Goal: Task Accomplishment & Management: Manage account settings

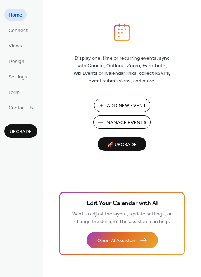
click at [139, 123] on span "Manage Events" at bounding box center [126, 123] width 40 height 8
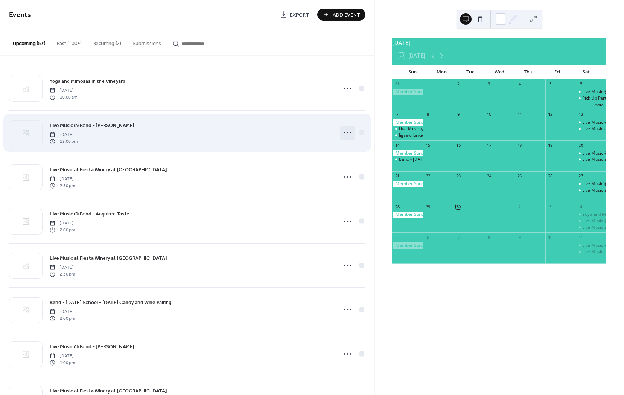
click at [343, 132] on icon at bounding box center [348, 133] width 12 height 12
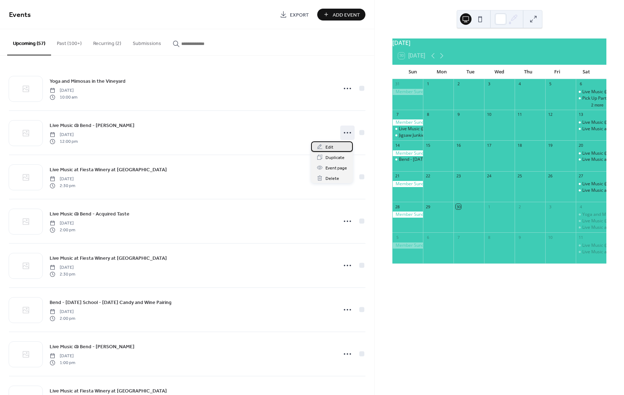
click at [330, 147] on span "Edit" at bounding box center [329, 147] width 8 height 8
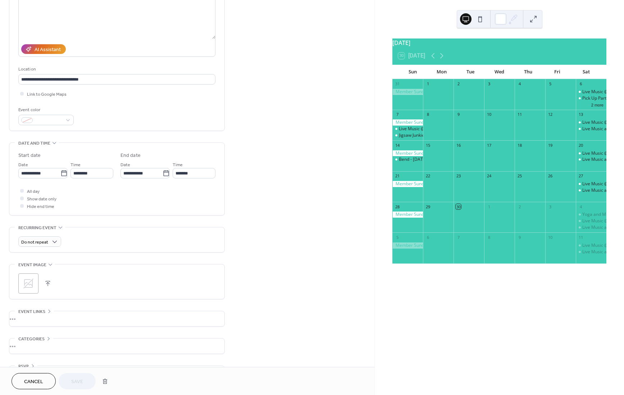
scroll to position [95, 0]
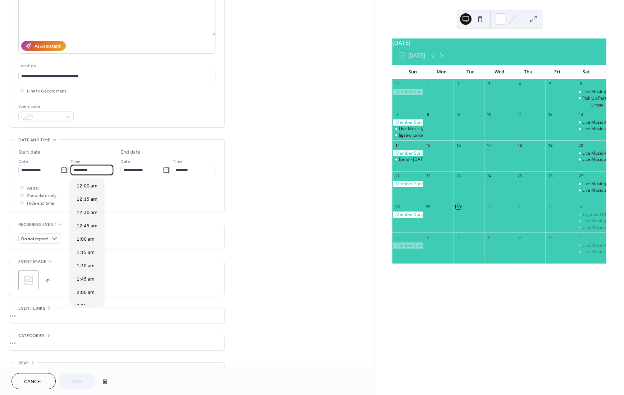
click at [76, 171] on input "********" at bounding box center [91, 170] width 43 height 10
click at [88, 238] on span "1:00 pm" at bounding box center [86, 240] width 18 height 8
type input "*******"
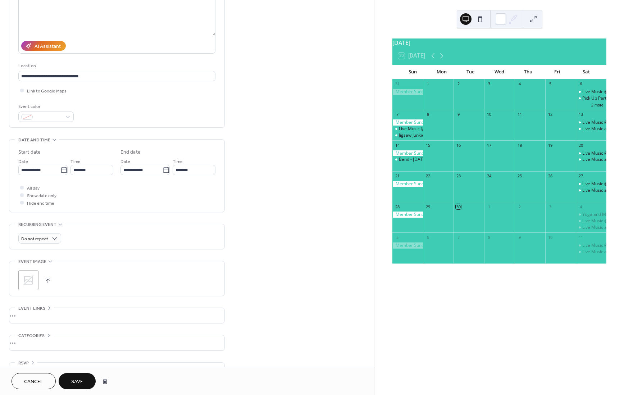
click at [79, 380] on span "Save" at bounding box center [77, 382] width 12 height 8
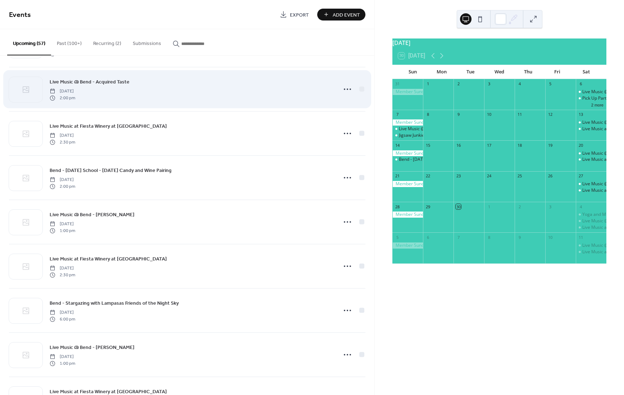
scroll to position [132, 0]
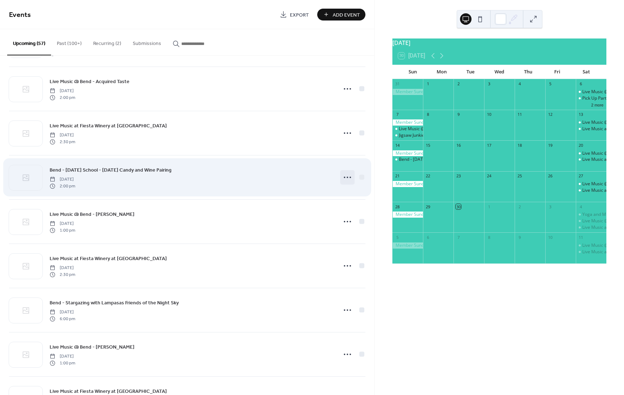
click at [344, 177] on icon at bounding box center [348, 178] width 12 height 12
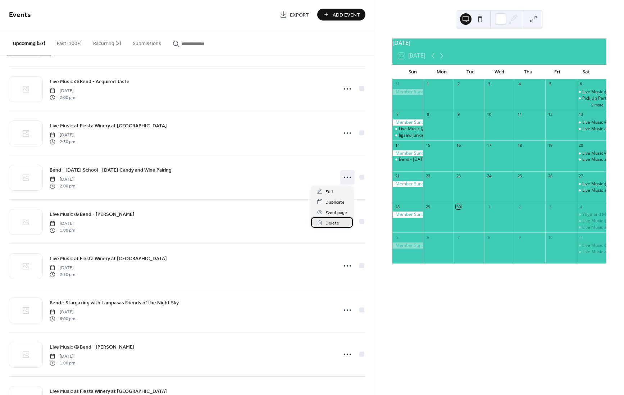
click at [328, 222] on span "Delete" at bounding box center [332, 223] width 14 height 8
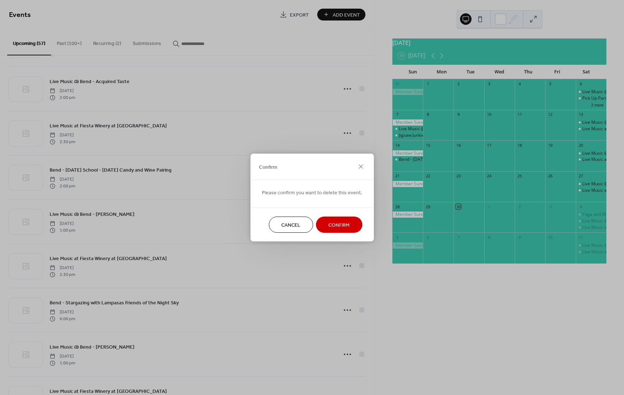
click at [346, 231] on button "Confirm" at bounding box center [339, 224] width 46 height 16
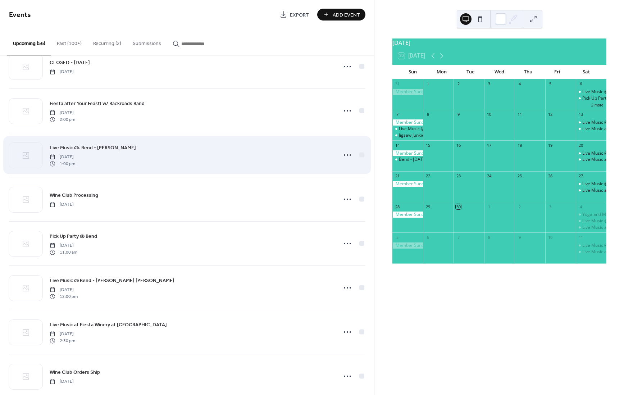
scroll to position [911, 0]
